Goal: Navigation & Orientation: Find specific page/section

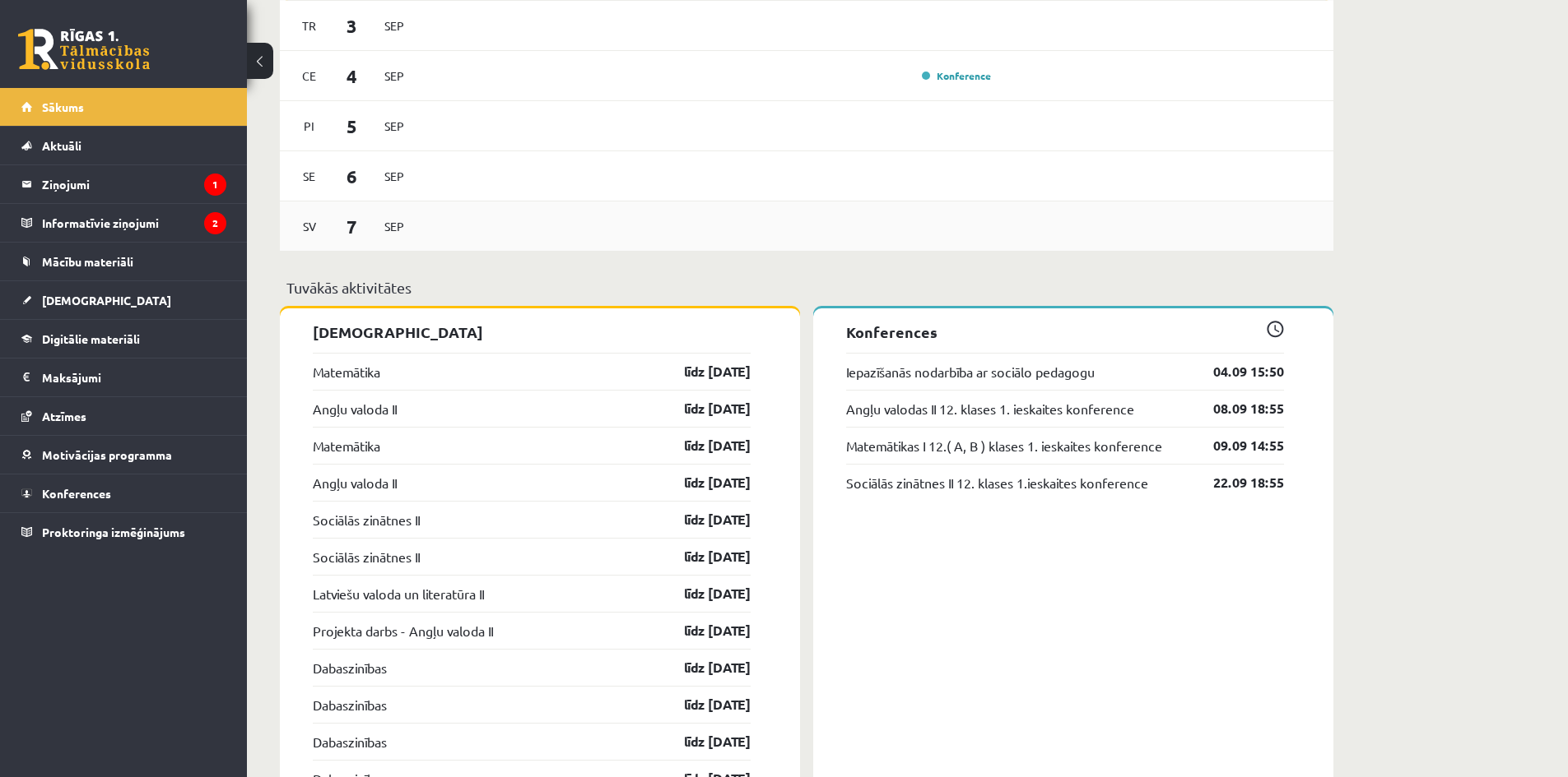
scroll to position [987, 0]
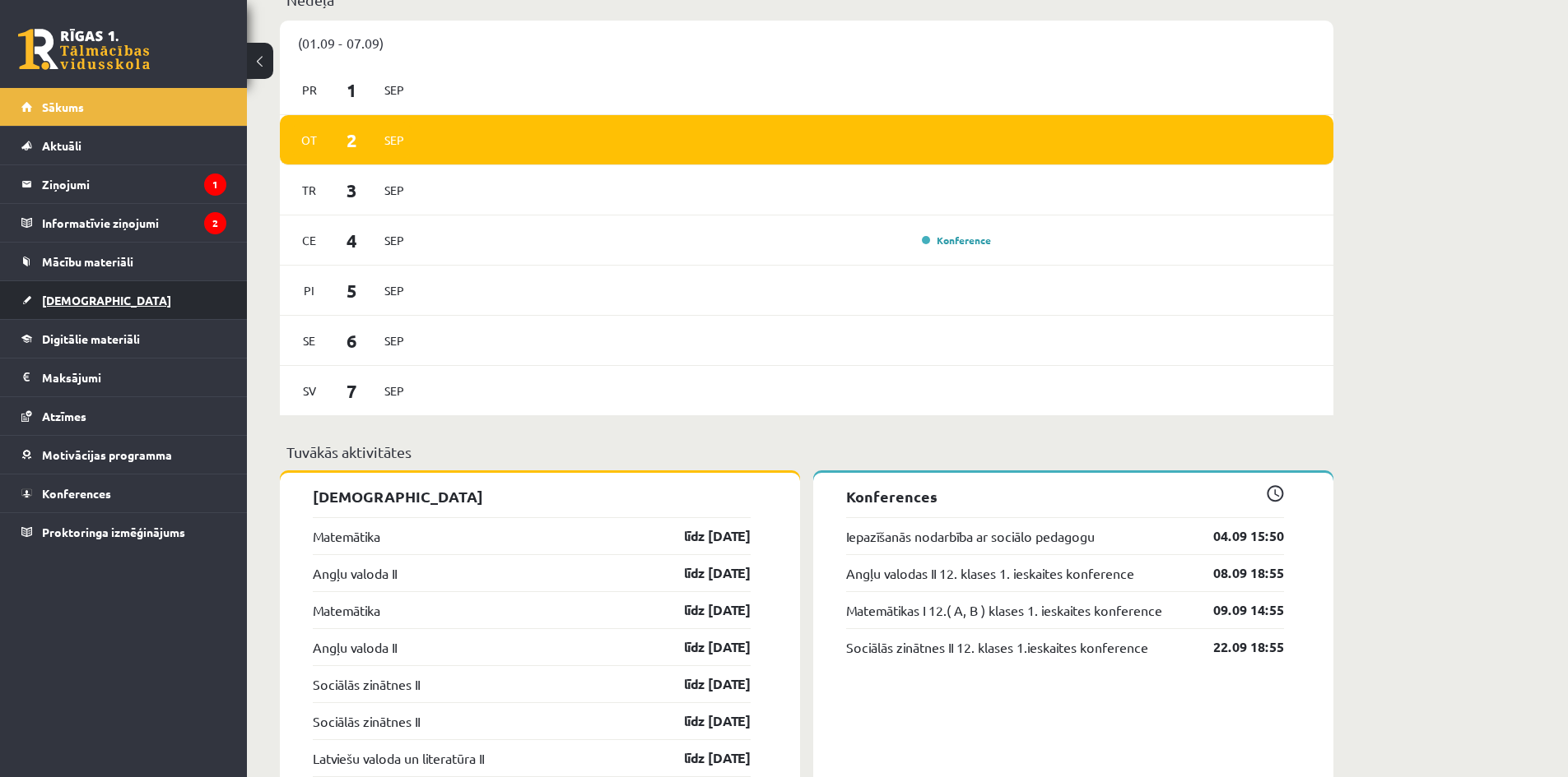
click at [104, 307] on link "[DEMOGRAPHIC_DATA]" at bounding box center [124, 300] width 205 height 38
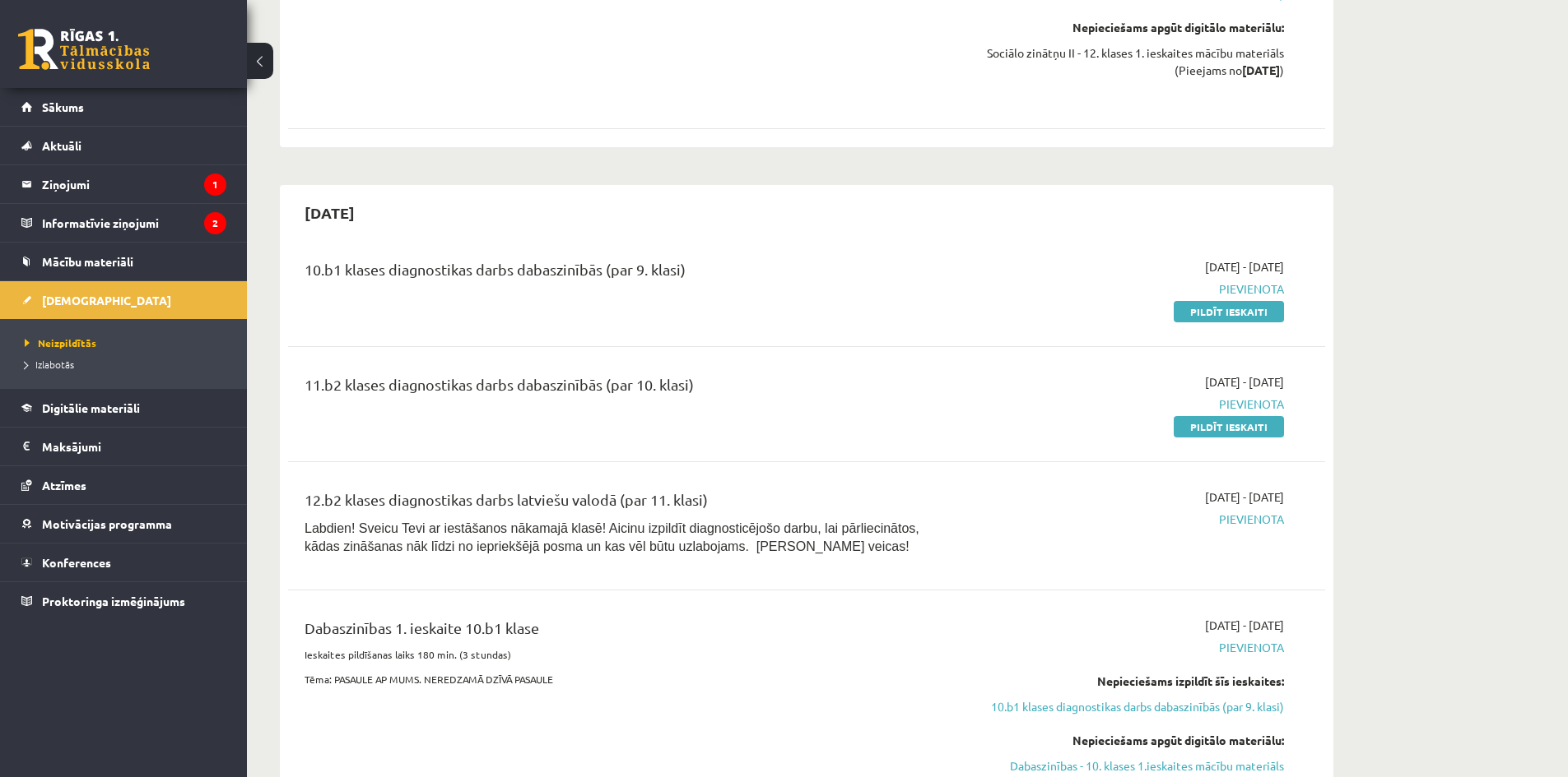
scroll to position [1810, 0]
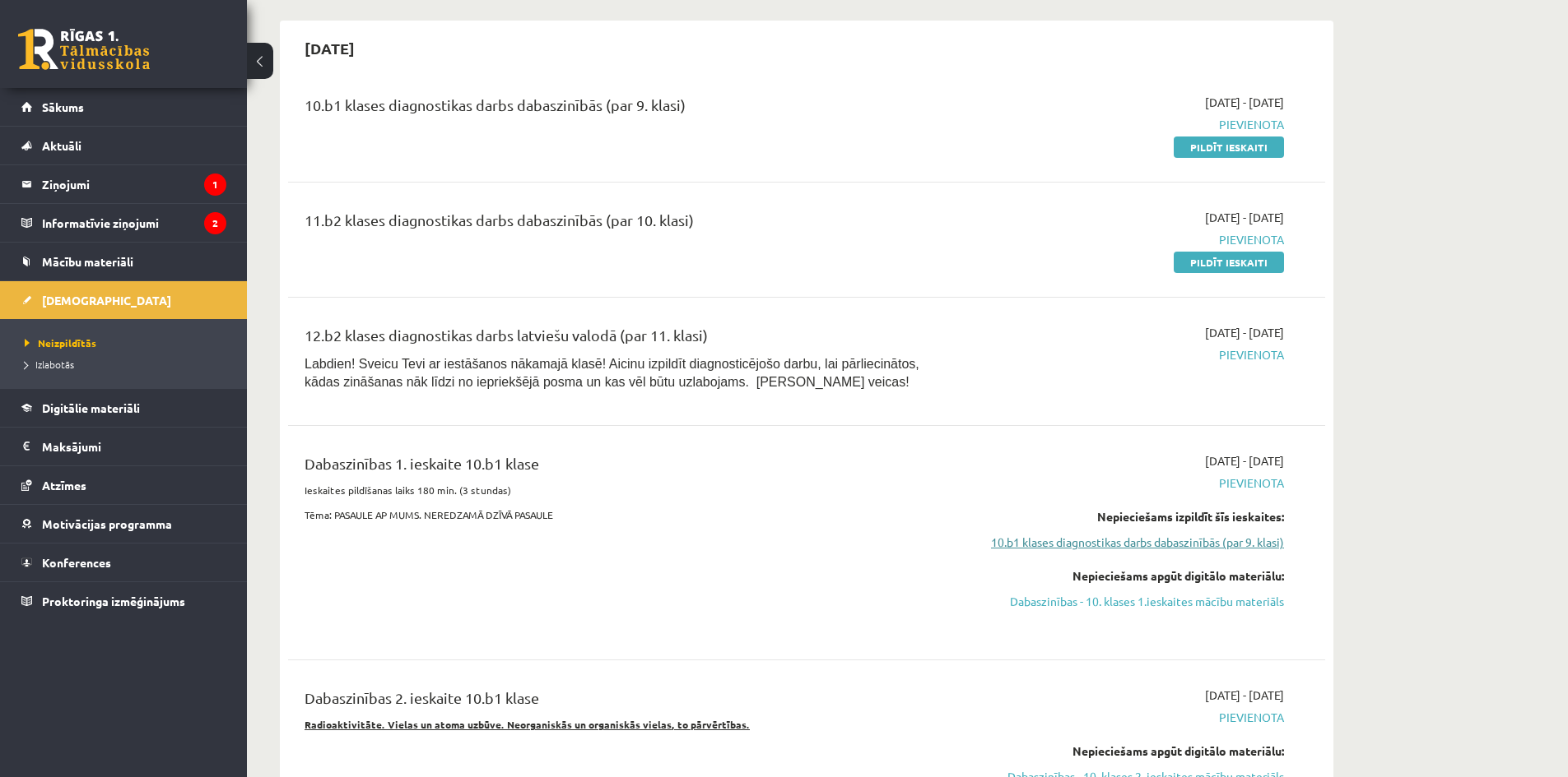
click at [1087, 534] on link "10.b1 klases diagnostikas darbs dabaszinībās (par 9. klasi)" at bounding box center [1129, 542] width 310 height 17
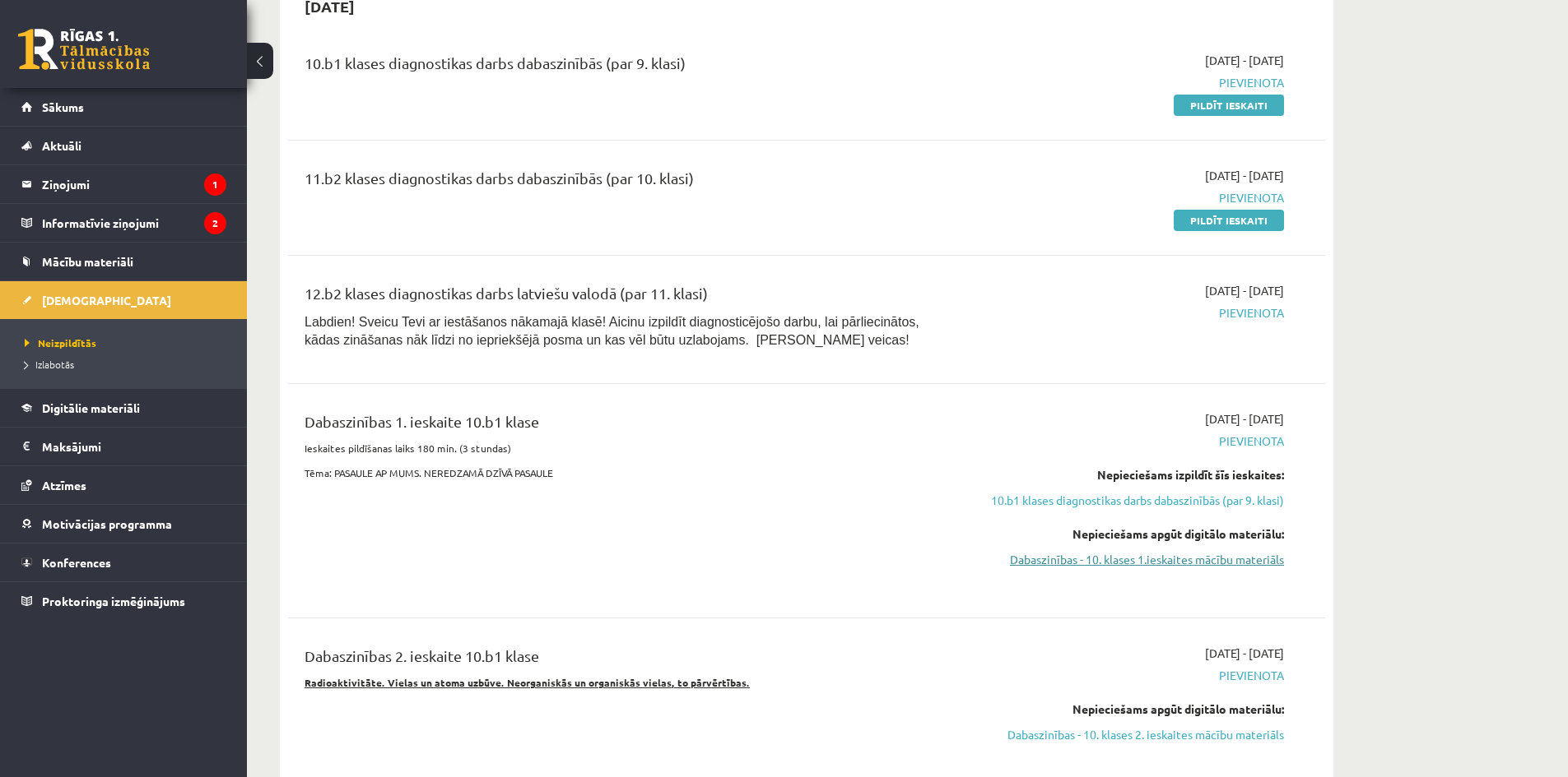
click at [1054, 552] on link "Dabaszinības - 10. klases 1.ieskaites mācību materiāls" at bounding box center [1129, 560] width 310 height 17
click at [1039, 552] on link "Dabaszinības - 10. klases 1.ieskaites mācību materiāls" at bounding box center [1129, 560] width 310 height 17
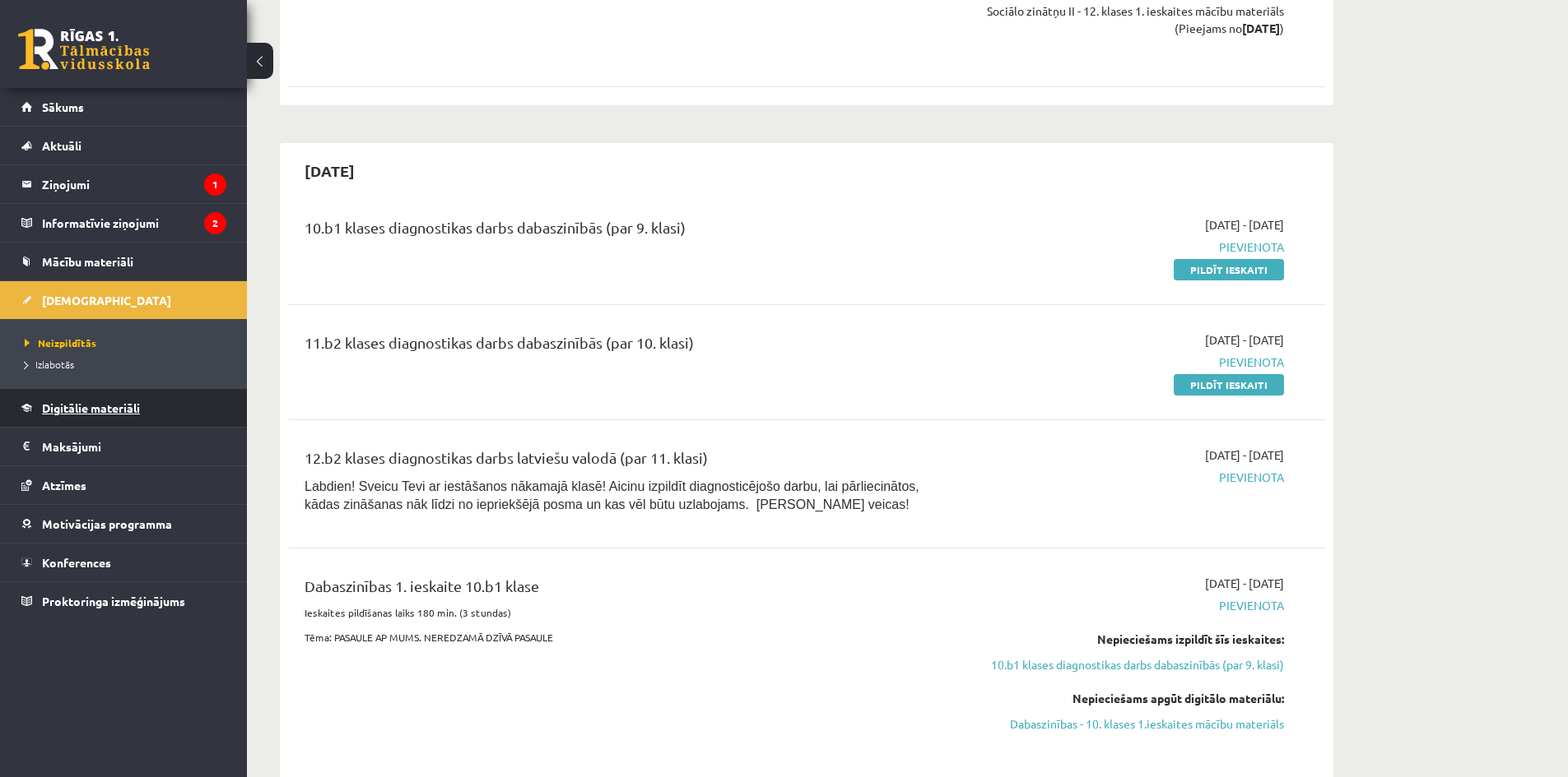
click at [116, 417] on link "Digitālie materiāli" at bounding box center [124, 408] width 205 height 38
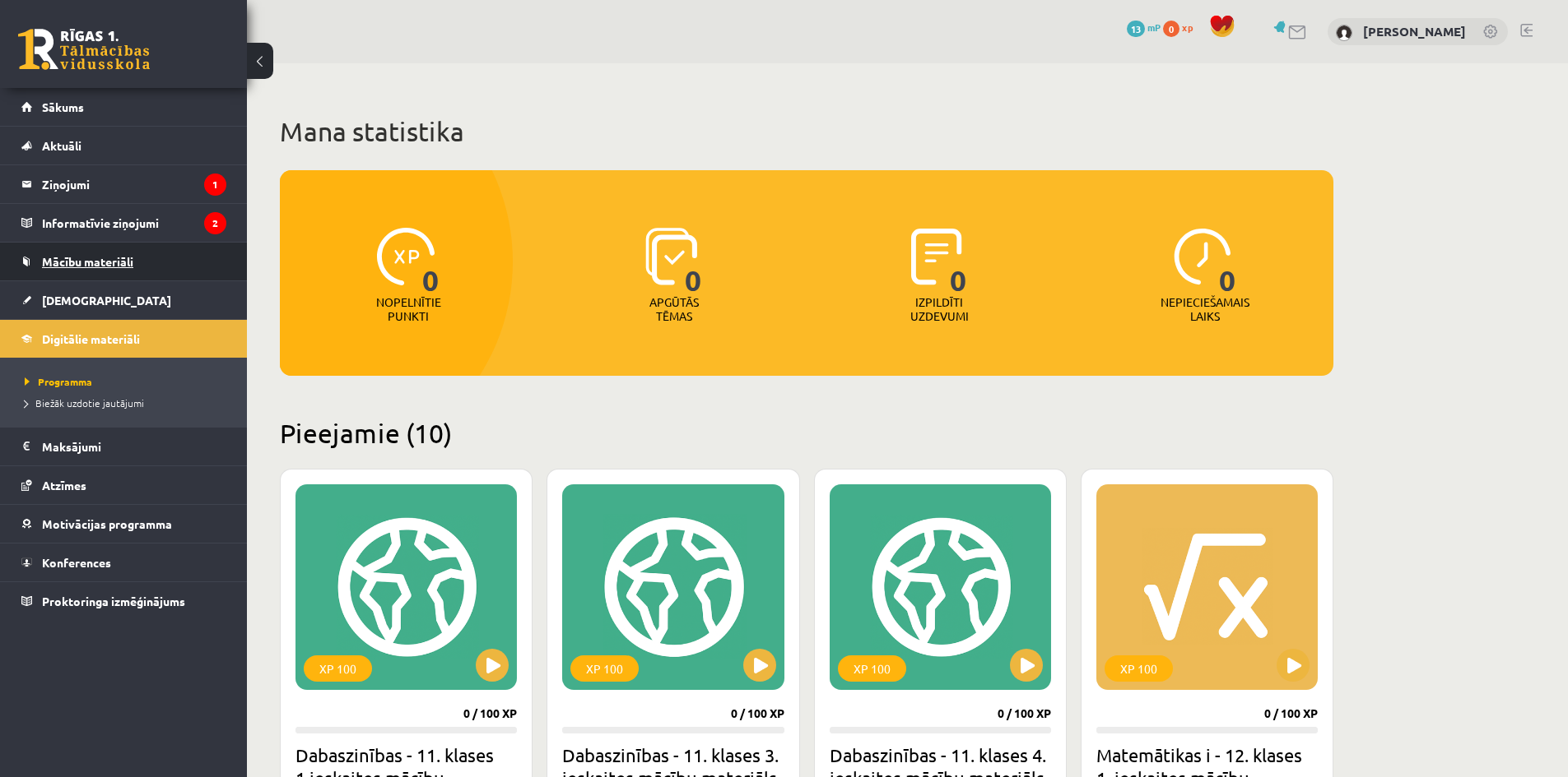
click at [129, 261] on span "Mācību materiāli" at bounding box center [87, 262] width 91 height 15
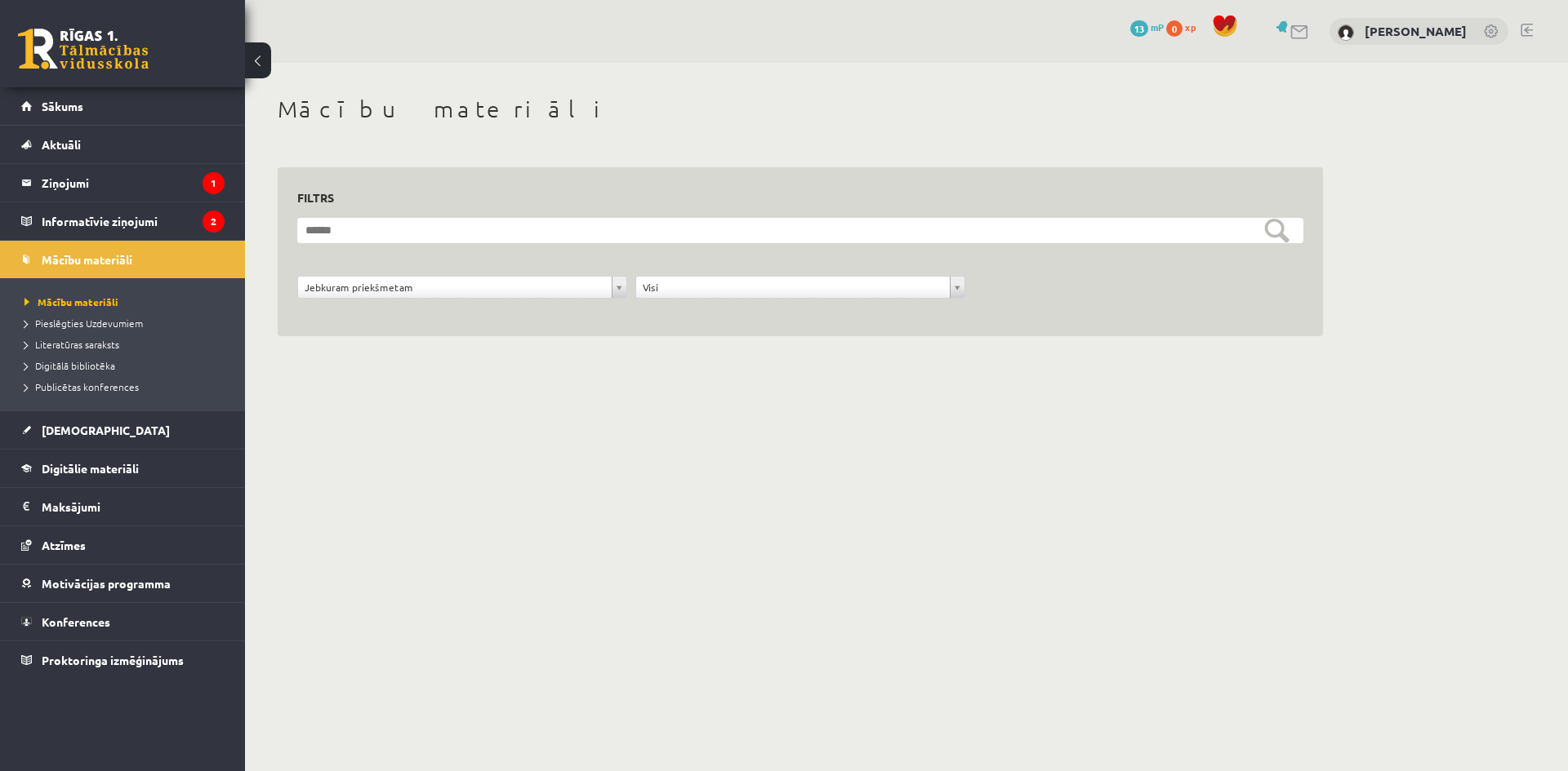
click at [605, 440] on body "0 Dāvanas 13 mP 0 xp [PERSON_NAME] Sākums Aktuāli Kā mācīties eSKOLĀ Kontakti N…" at bounding box center [784, 385] width 1568 height 771
click at [134, 456] on link "Digitālie materiāli" at bounding box center [123, 468] width 203 height 37
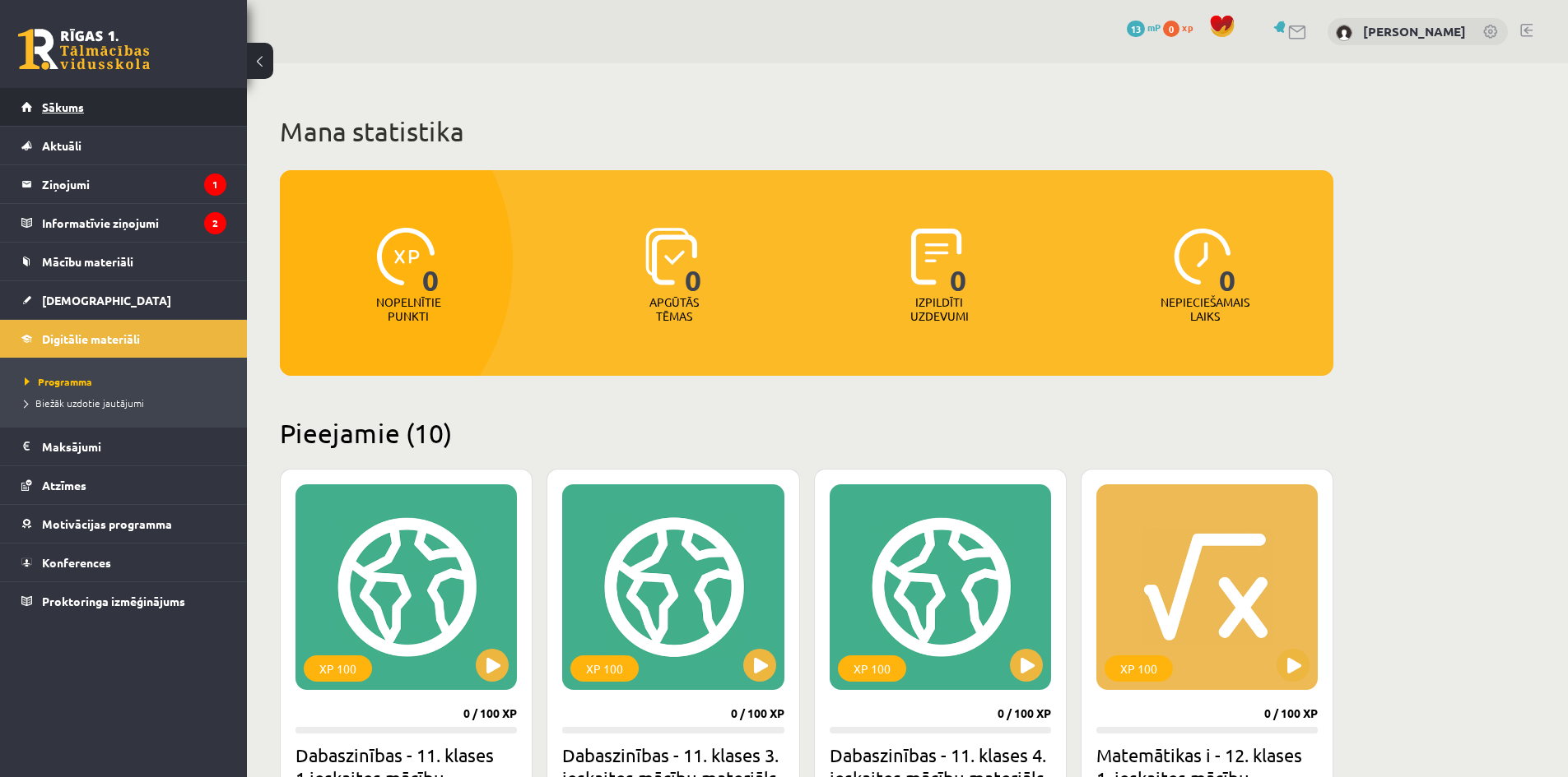
click at [103, 113] on link "Sākums" at bounding box center [124, 107] width 205 height 38
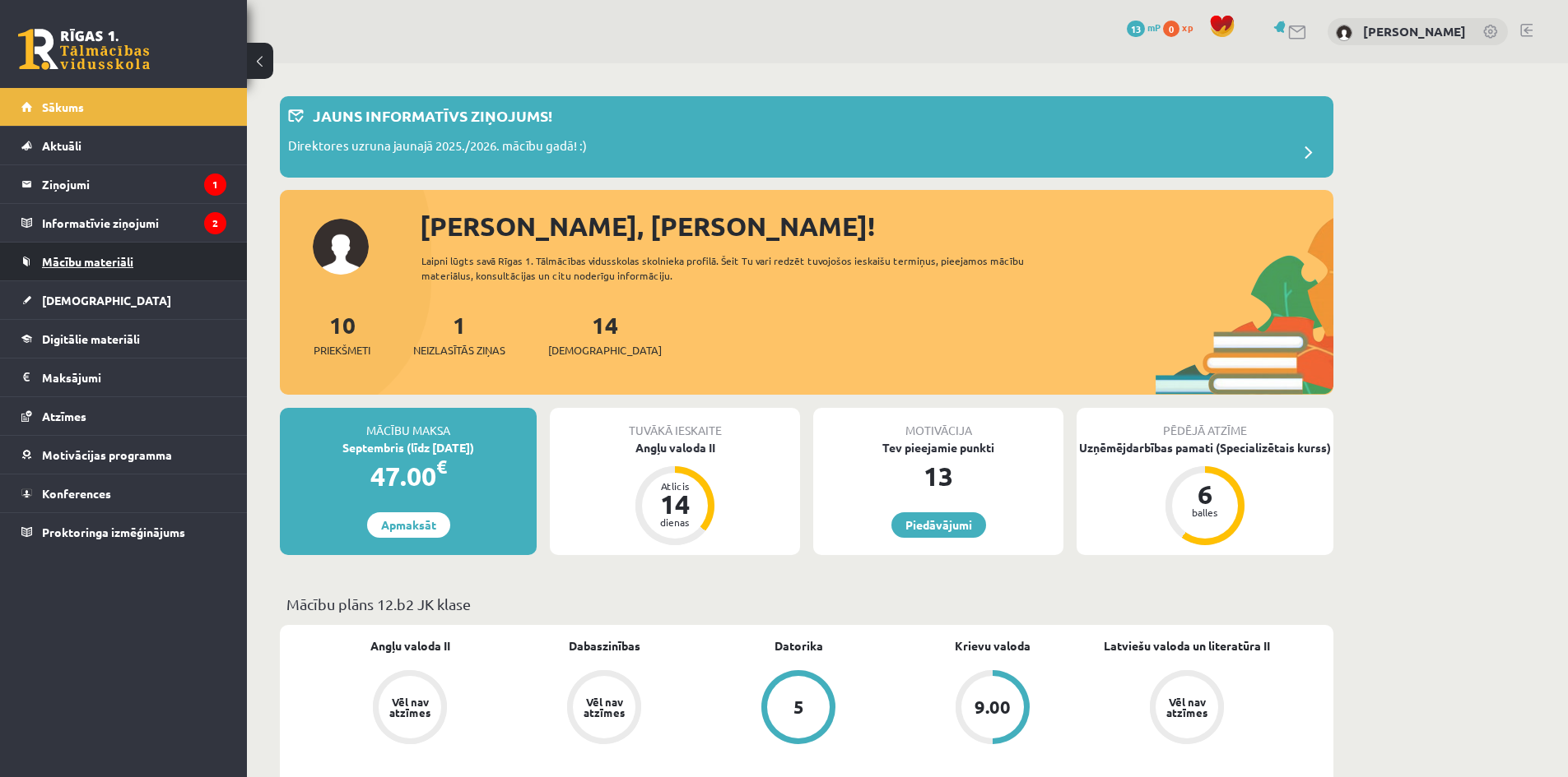
click at [114, 257] on span "Mācību materiāli" at bounding box center [87, 262] width 91 height 15
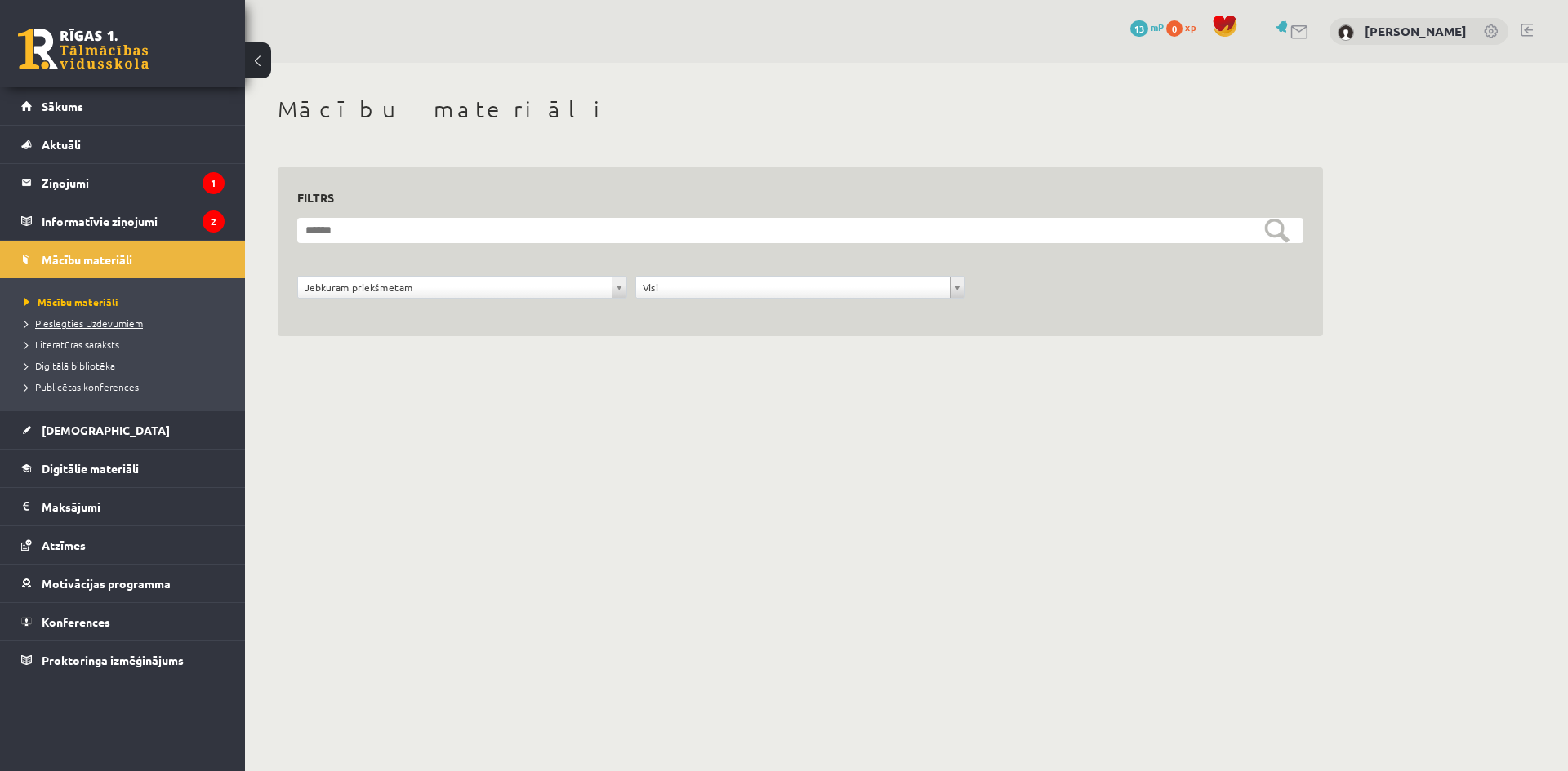
click at [111, 328] on span "Pieslēgties Uzdevumiem" at bounding box center [83, 324] width 118 height 13
click at [140, 324] on span "Pieslēgties Uzdevumiem" at bounding box center [89, 324] width 130 height 13
click at [125, 326] on span "Pieslēgties Uzdevumiem" at bounding box center [89, 324] width 130 height 13
